Goal: Task Accomplishment & Management: Manage account settings

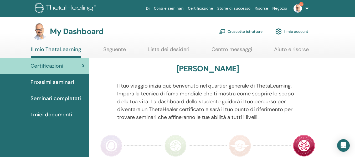
click at [242, 29] on link "Cruscotto istruttore" at bounding box center [240, 32] width 43 height 12
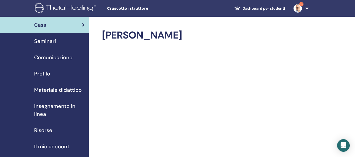
click at [51, 40] on span "Seminari" at bounding box center [45, 41] width 22 height 8
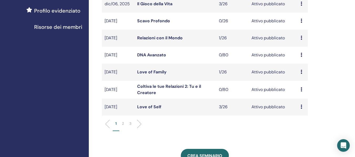
scroll to position [158, 0]
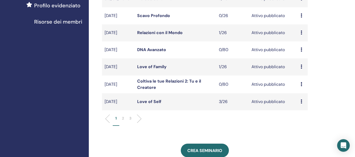
click at [153, 100] on link "Love of Self" at bounding box center [149, 102] width 24 height 6
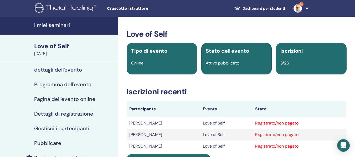
click at [76, 127] on h4 "Gestisci i partecipanti" at bounding box center [61, 128] width 55 height 6
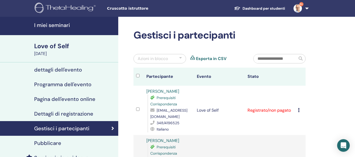
click at [300, 111] on div "Annulla registrazione Non autocertificare Contrassegna come pagato Contrassegna…" at bounding box center [300, 110] width 5 height 6
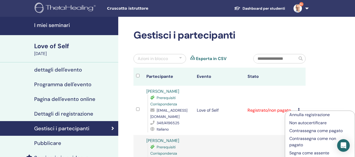
scroll to position [26, 0]
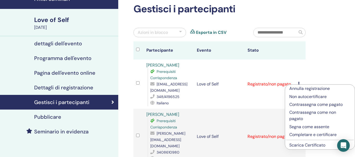
click at [301, 145] on link "Scarica Certificato" at bounding box center [307, 146] width 36 height 6
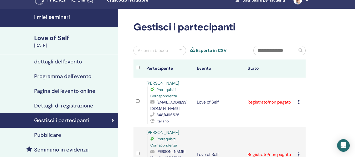
scroll to position [0, 0]
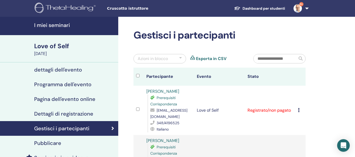
click at [60, 24] on h4 "I miei seminari" at bounding box center [74, 25] width 81 height 6
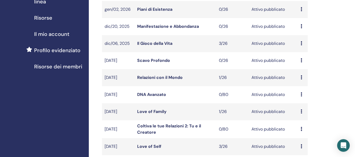
scroll to position [158, 0]
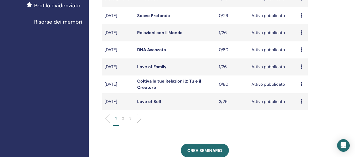
click at [123, 116] on p "2" at bounding box center [123, 119] width 2 height 6
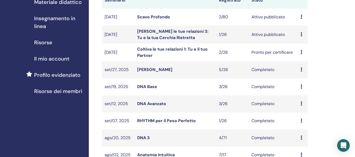
scroll to position [79, 0]
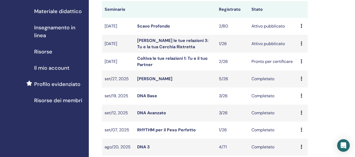
click at [158, 25] on link "Scavo Profondo" at bounding box center [153, 26] width 33 height 6
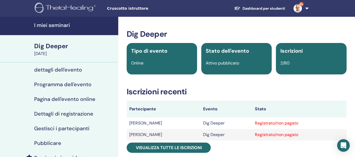
click at [305, 7] on link "9+" at bounding box center [300, 8] width 22 height 17
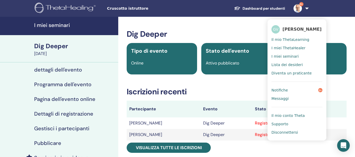
click at [284, 89] on span "Notifiche" at bounding box center [279, 90] width 16 height 5
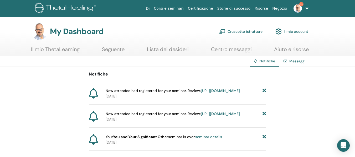
click at [264, 91] on icon at bounding box center [264, 91] width 4 height 6
click at [265, 91] on icon at bounding box center [264, 91] width 4 height 6
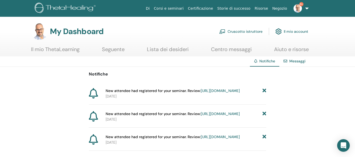
click at [265, 91] on icon at bounding box center [264, 91] width 4 height 6
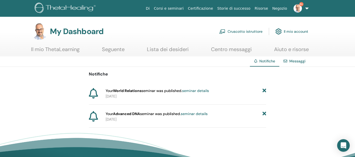
click at [265, 91] on icon at bounding box center [264, 91] width 4 height 6
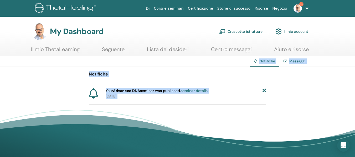
click at [265, 91] on icon at bounding box center [264, 91] width 4 height 6
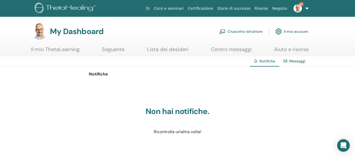
click at [243, 33] on link "Cruscotto istruttore" at bounding box center [240, 32] width 43 height 12
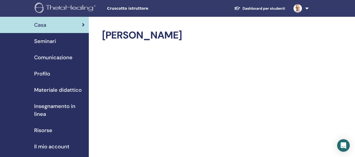
click at [52, 42] on span "Seminari" at bounding box center [45, 41] width 22 height 8
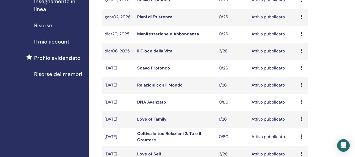
scroll to position [184, 0]
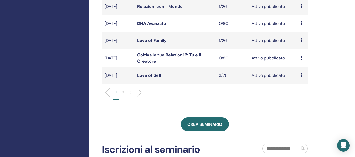
click at [123, 93] on p "2" at bounding box center [123, 93] width 2 height 6
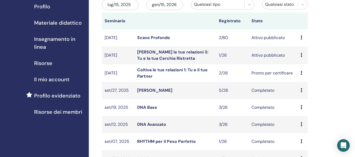
scroll to position [26, 0]
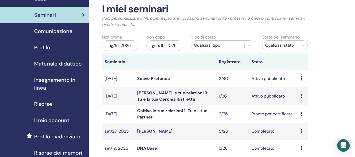
click at [157, 97] on link "Coltiva le tue relazioni 3: Tu e la tua Cerchia Ristretta" at bounding box center [172, 96] width 71 height 12
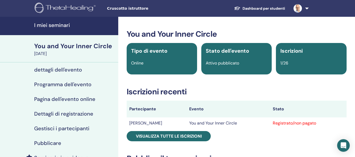
click at [51, 144] on h4 "Pubblicare" at bounding box center [47, 143] width 27 height 6
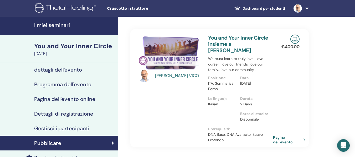
click at [279, 135] on link "Pagina dell'evento" at bounding box center [290, 139] width 34 height 9
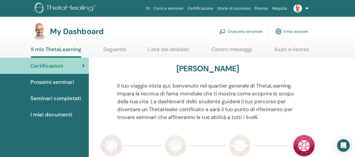
click at [243, 29] on link "Cruscotto istruttore" at bounding box center [240, 32] width 43 height 12
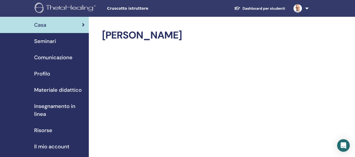
click at [50, 40] on span "Seminari" at bounding box center [45, 41] width 22 height 8
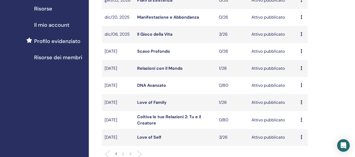
scroll to position [131, 0]
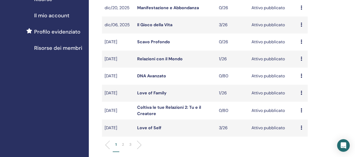
click at [150, 128] on link "Love of Self" at bounding box center [149, 128] width 24 height 6
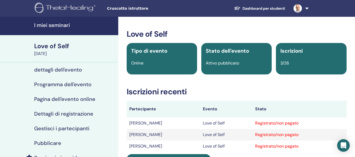
click at [66, 128] on h4 "Gestisci i partecipanti" at bounding box center [61, 128] width 55 height 6
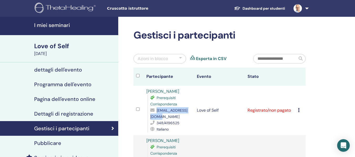
drag, startPoint x: 188, startPoint y: 117, endPoint x: 154, endPoint y: 114, distance: 34.5
click at [155, 113] on div "valeben.87@gmail.com" at bounding box center [170, 113] width 41 height 13
copy div "valeben.87@gmail.com"
drag, startPoint x: 180, startPoint y: 123, endPoint x: 154, endPoint y: 123, distance: 26.8
click at [155, 123] on div "348/4196525" at bounding box center [170, 123] width 41 height 6
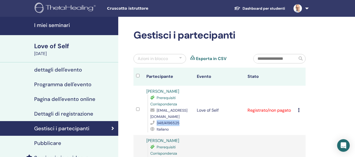
copy div "348/4196525"
click at [59, 25] on h4 "I miei seminari" at bounding box center [74, 25] width 81 height 6
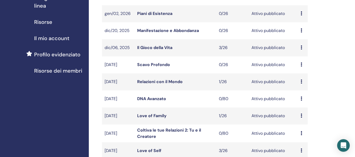
scroll to position [184, 0]
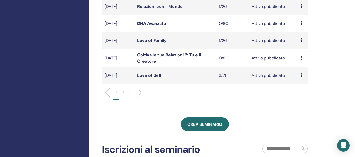
click at [123, 92] on p "2" at bounding box center [123, 93] width 2 height 6
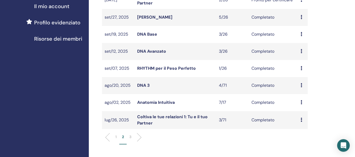
scroll to position [131, 0]
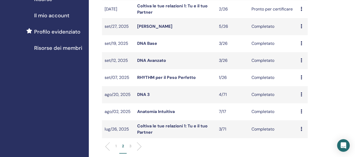
click at [154, 59] on link "DNA Avanzato" at bounding box center [151, 61] width 29 height 6
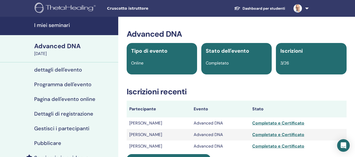
click at [64, 132] on h4 "Gestisci i partecipanti" at bounding box center [61, 128] width 55 height 6
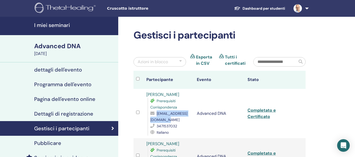
drag, startPoint x: 150, startPoint y: 119, endPoint x: 191, endPoint y: 120, distance: 41.0
click at [192, 119] on td "[PERSON_NAME] Prerequisiti Corrispondenza [EMAIL_ADDRESS][DOMAIN_NAME] 34715370…" at bounding box center [169, 113] width 51 height 49
copy span "[EMAIL_ADDRESS][DOMAIN_NAME]"
drag, startPoint x: 157, startPoint y: 127, endPoint x: 180, endPoint y: 126, distance: 22.8
click at [186, 127] on div "3471537032" at bounding box center [170, 126] width 41 height 6
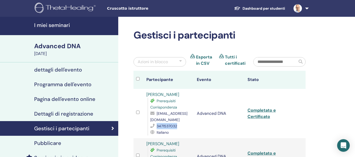
copy span "3471537032"
